Goal: Book appointment/travel/reservation

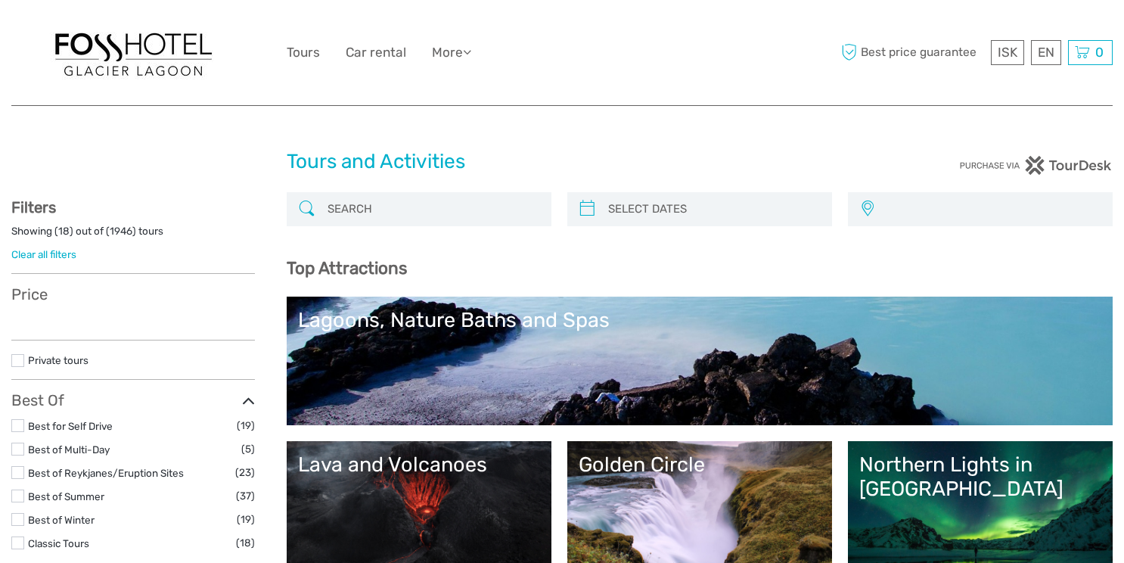
select select
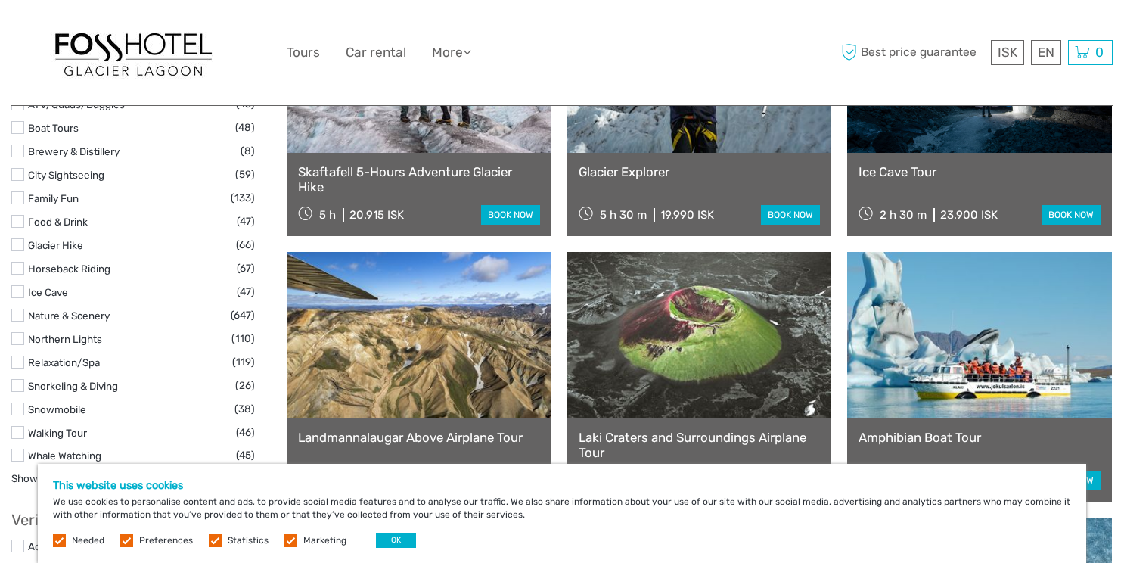
scroll to position [1444, 0]
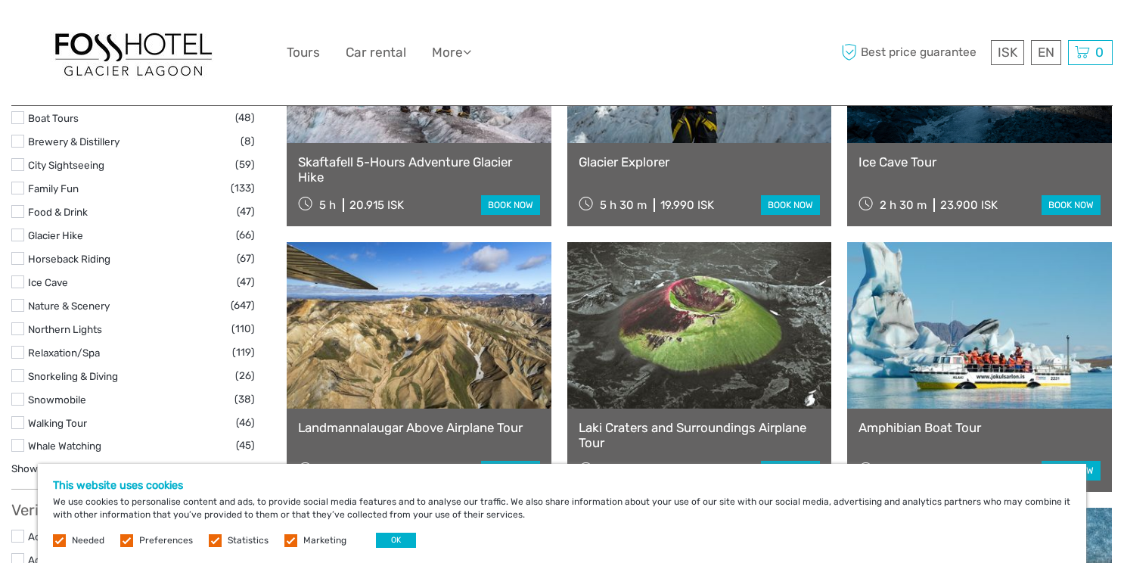
click at [800, 204] on link "book now" at bounding box center [790, 205] width 59 height 20
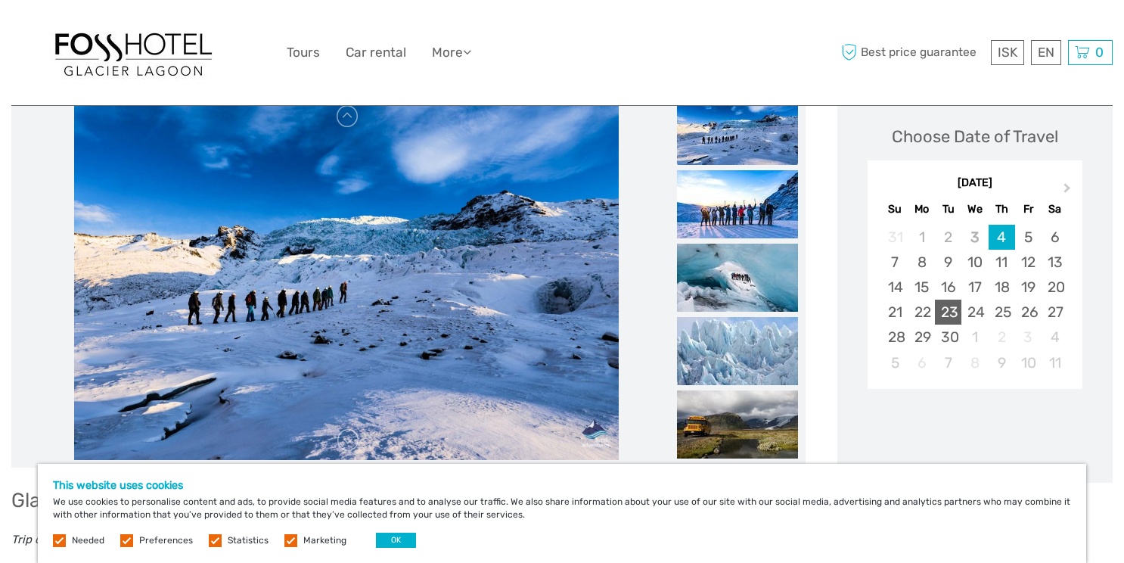
scroll to position [214, 0]
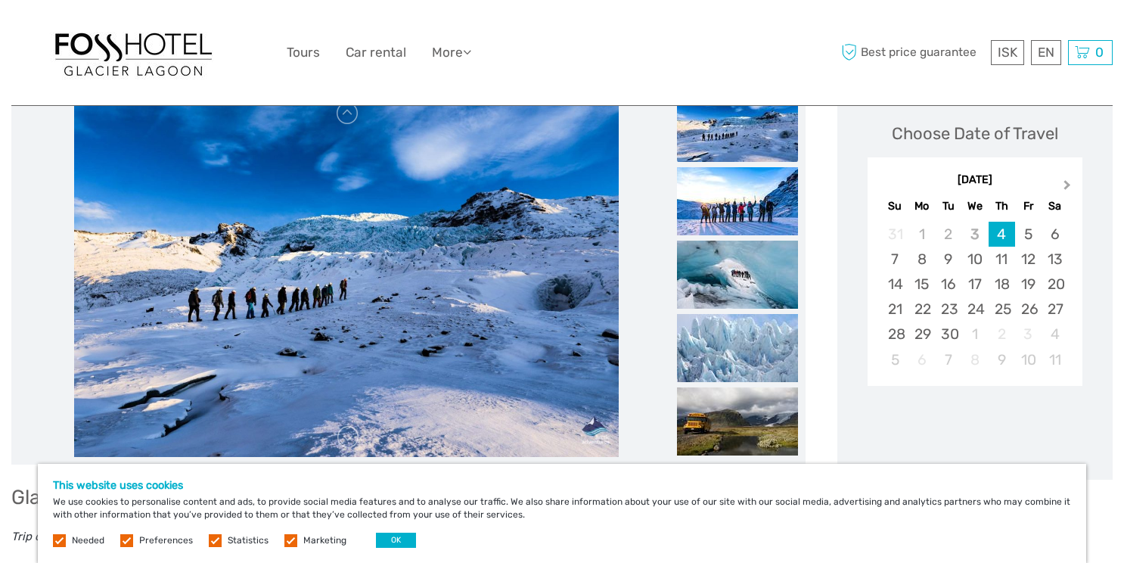
click at [1070, 184] on button "Next Month" at bounding box center [1069, 188] width 24 height 24
click at [976, 237] on div "1" at bounding box center [974, 234] width 26 height 25
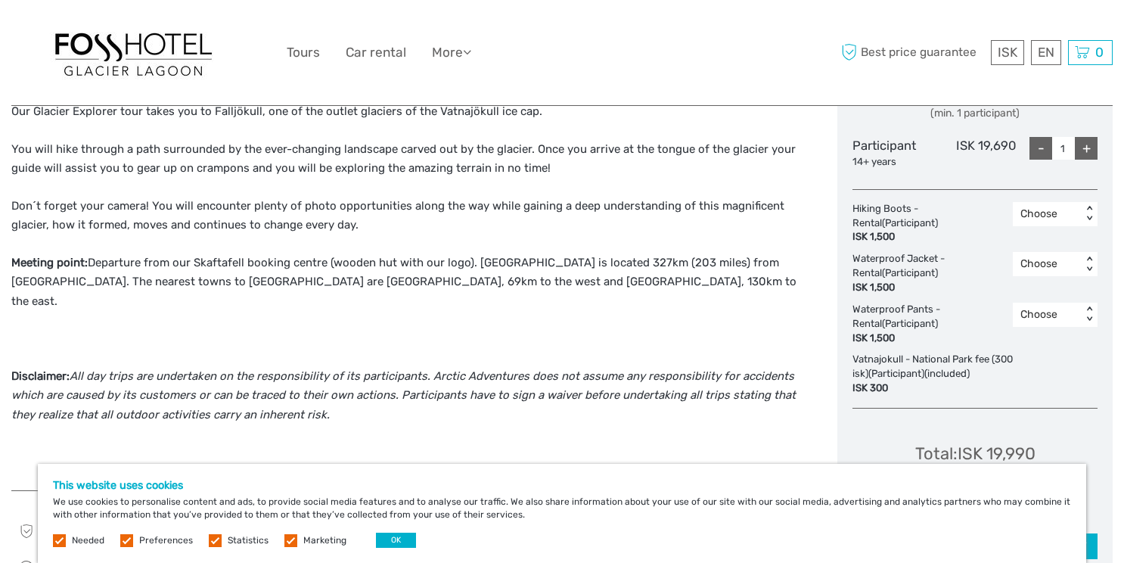
scroll to position [706, 0]
